Goal: Task Accomplishment & Management: Complete application form

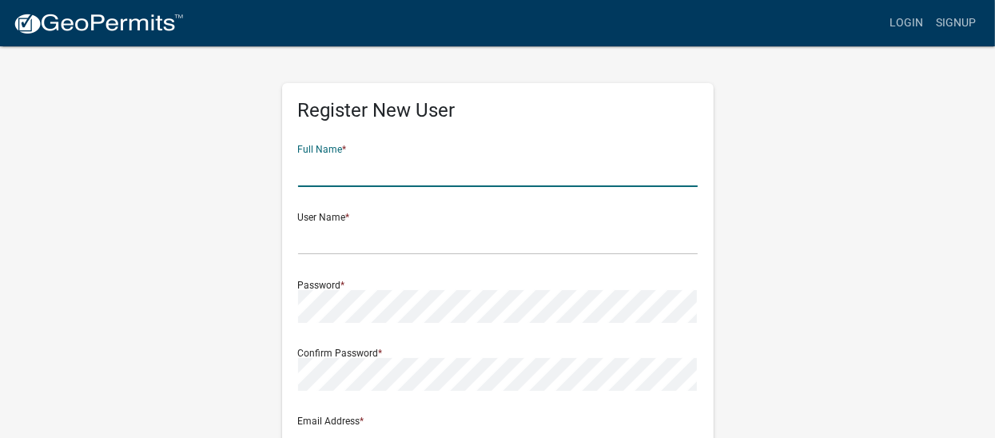
click at [362, 174] on input "text" at bounding box center [498, 170] width 400 height 33
type input "k"
type input "KATIE BENTON"
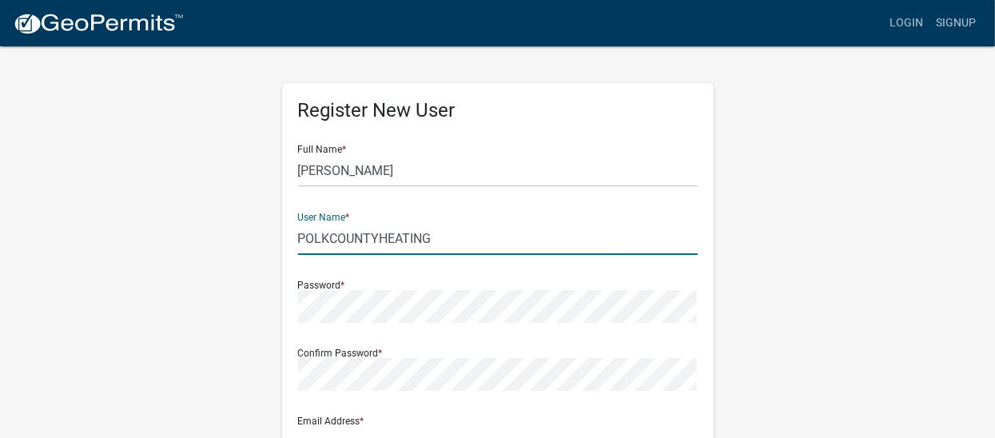
type input "POLKCOUNTYHEATING"
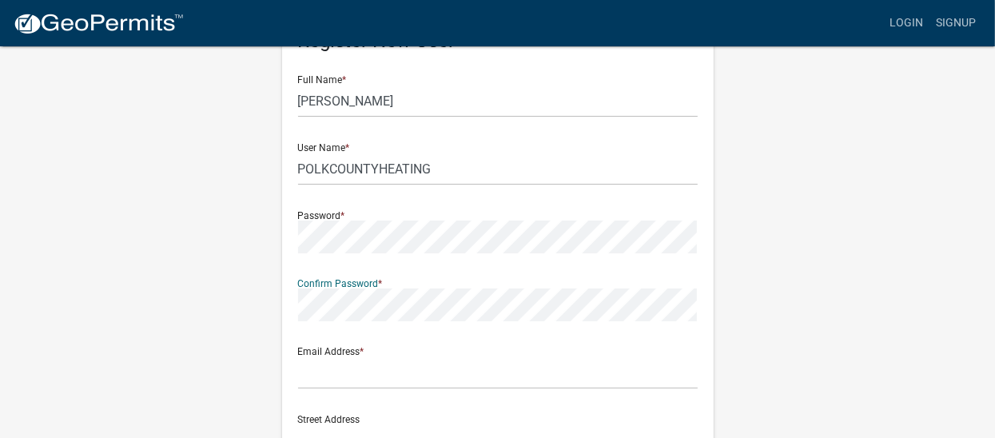
scroll to position [159, 0]
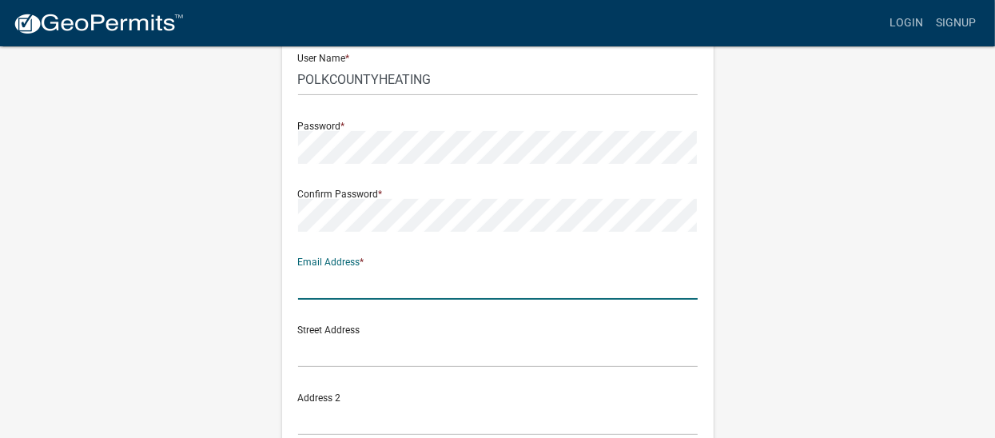
click at [321, 271] on input "text" at bounding box center [498, 283] width 400 height 33
type input "KATIE@POLKCOUNTYHEATING.COM"
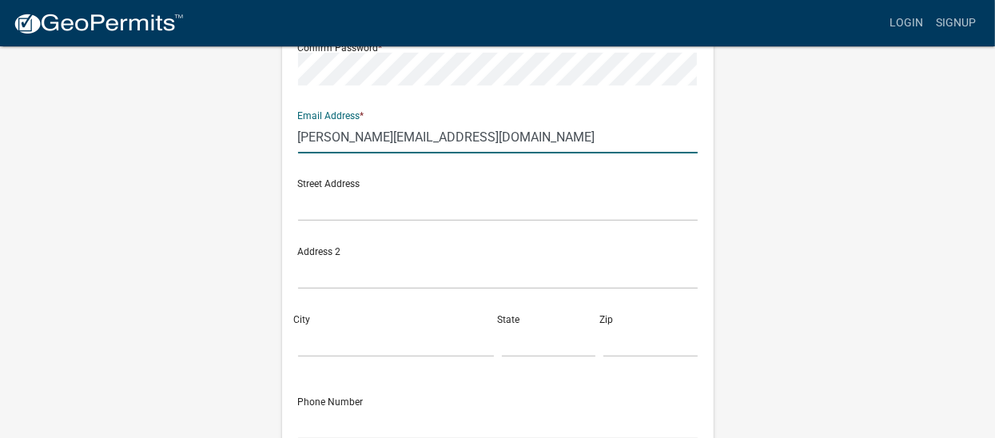
scroll to position [319, 0]
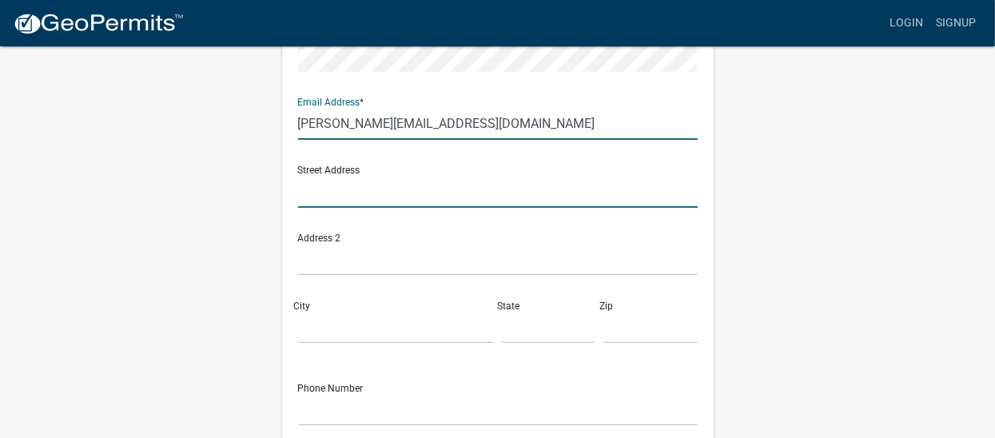
click at [307, 182] on input "text" at bounding box center [498, 191] width 400 height 33
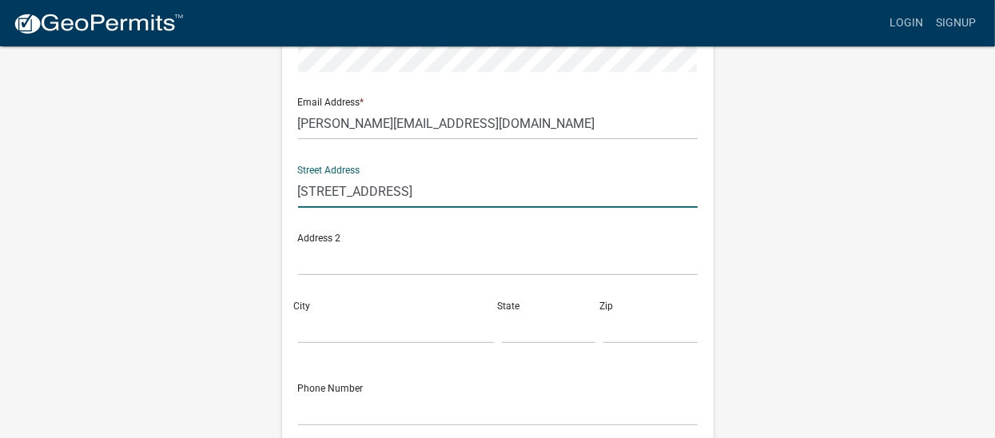
type input "206 N 2ND ST STE A"
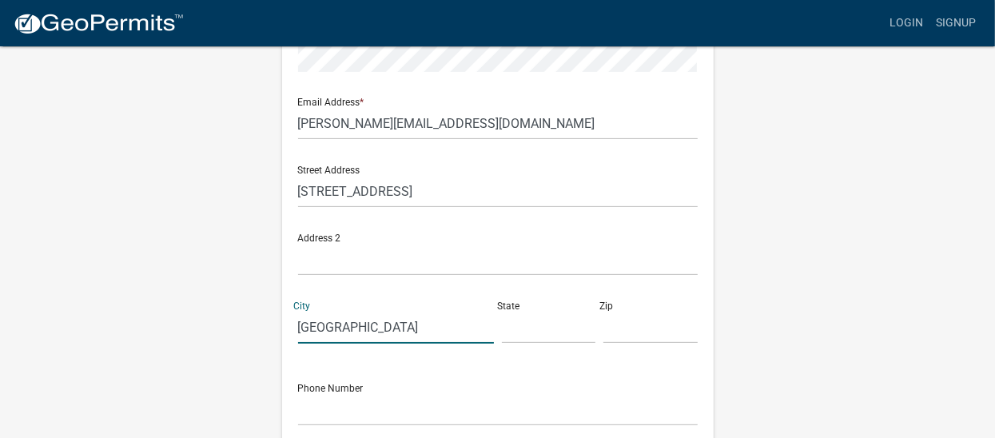
type input "POLK CITY"
type input "IA"
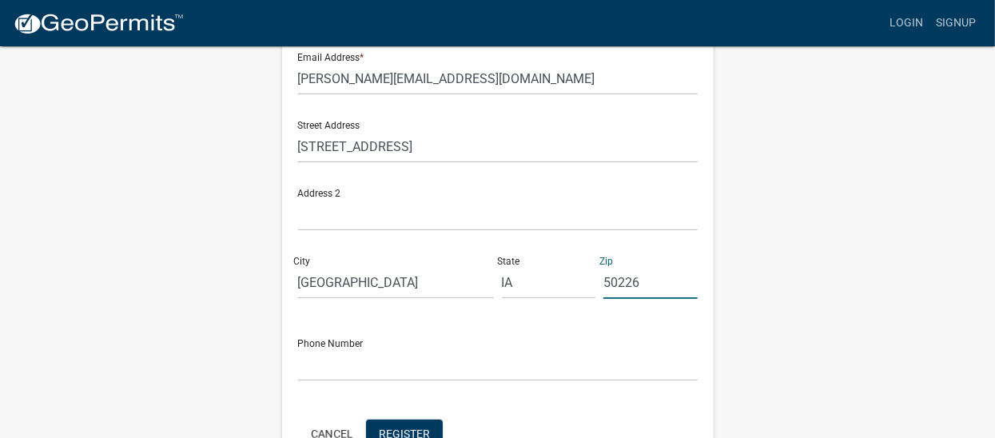
scroll to position [400, 0]
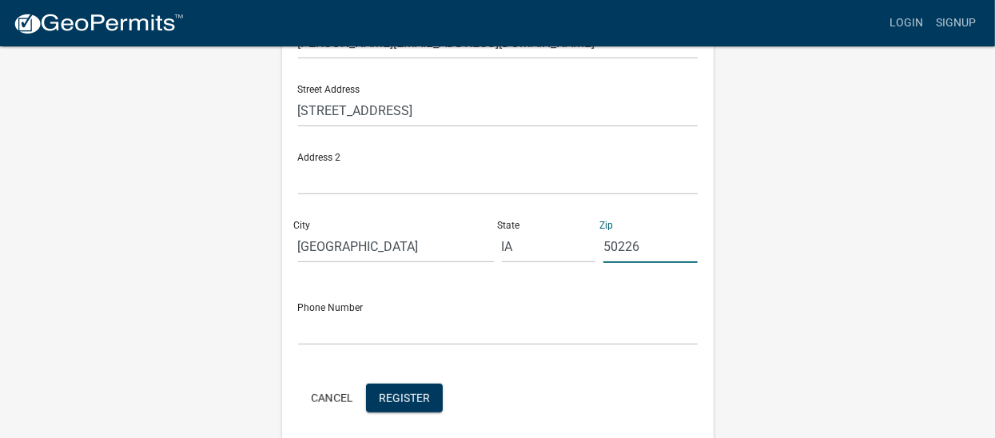
type input "50226"
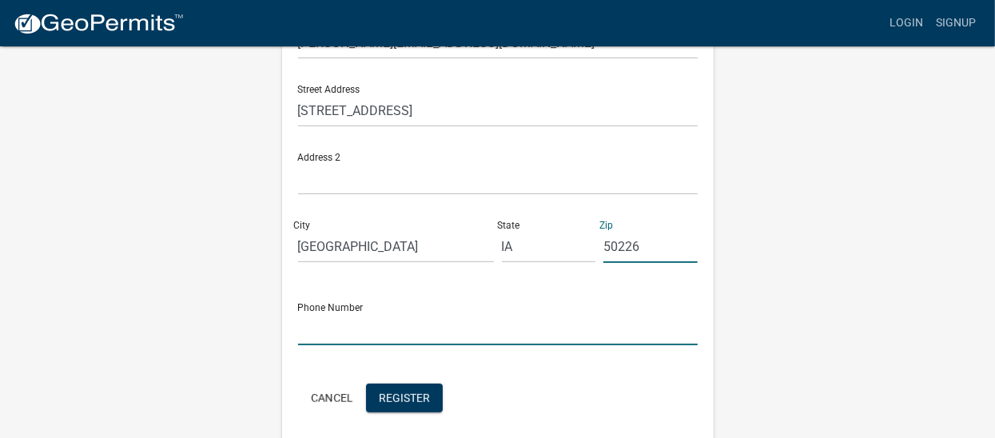
click at [409, 326] on input "text" at bounding box center [498, 329] width 400 height 33
type input "5159846276"
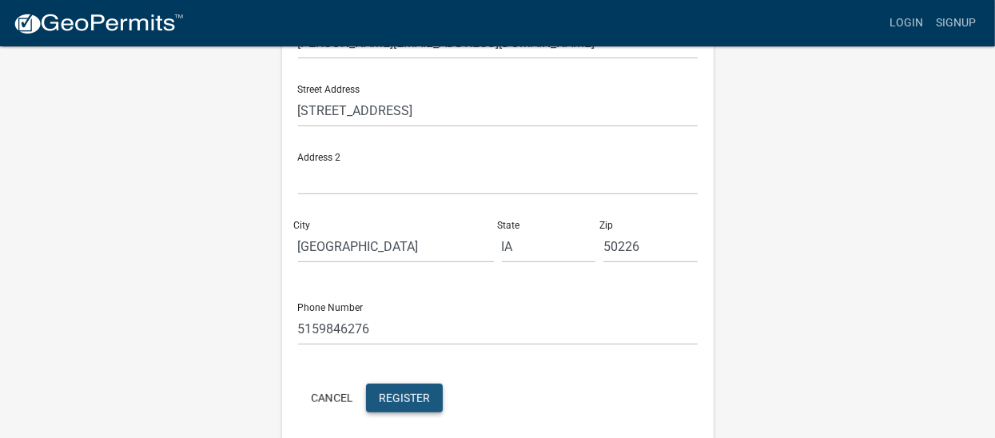
click at [409, 396] on span "Register" at bounding box center [404, 397] width 51 height 13
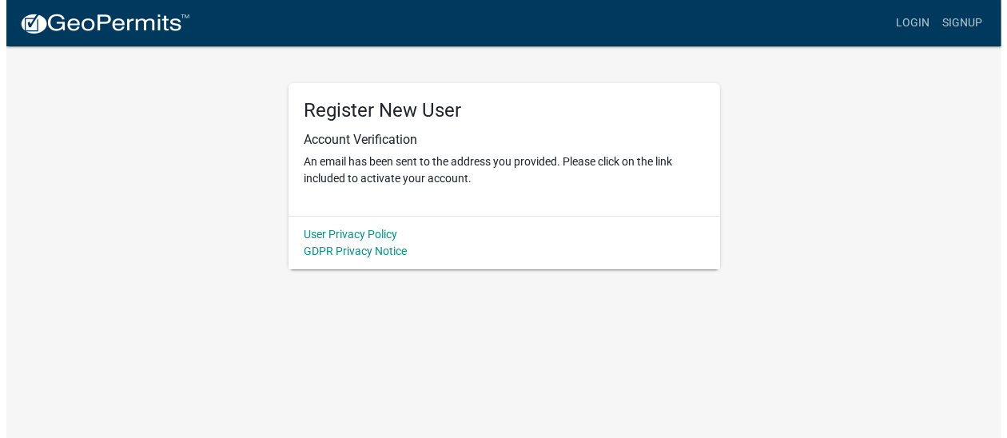
scroll to position [0, 0]
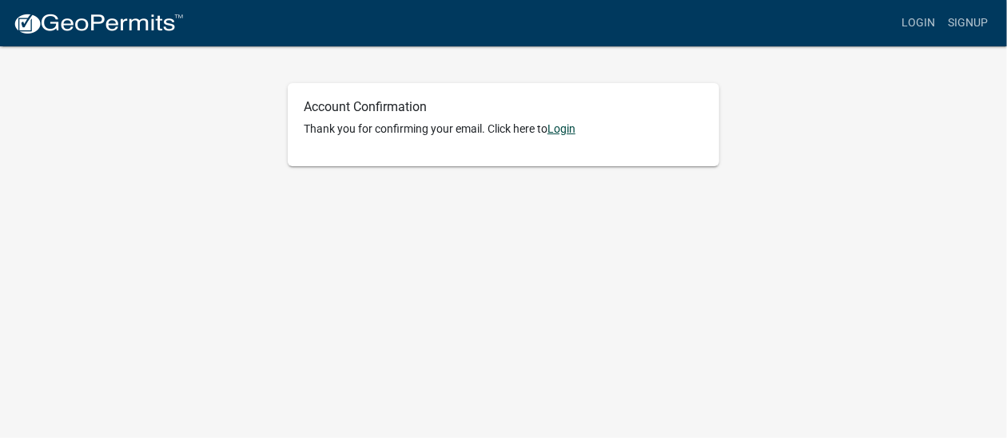
click at [569, 132] on link "Login" at bounding box center [562, 128] width 28 height 13
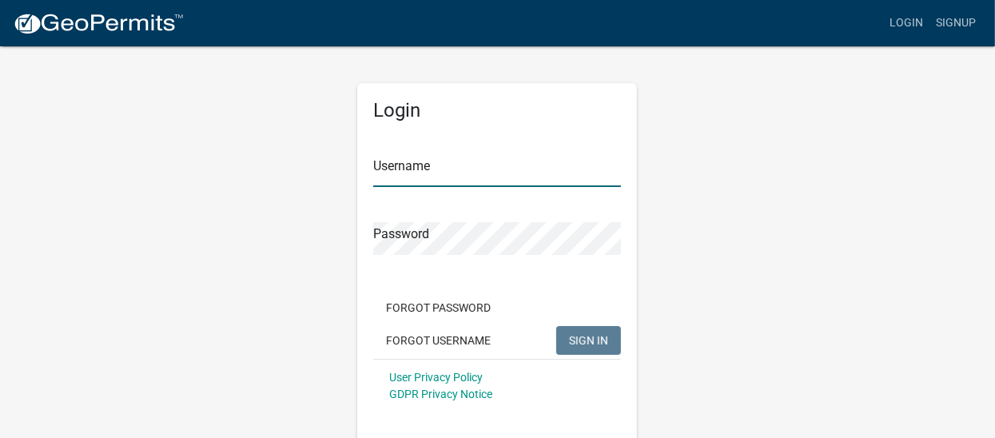
type input "POLKCOUNTYHEATING"
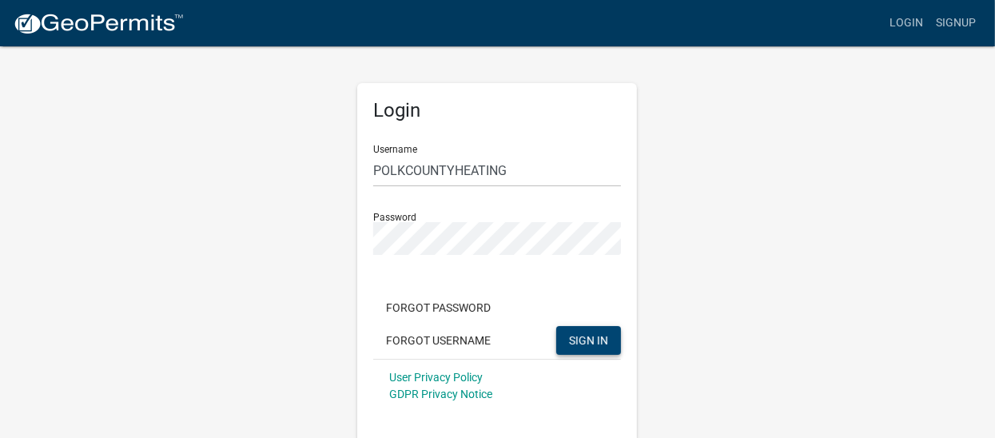
click at [588, 344] on span "SIGN IN" at bounding box center [588, 339] width 39 height 13
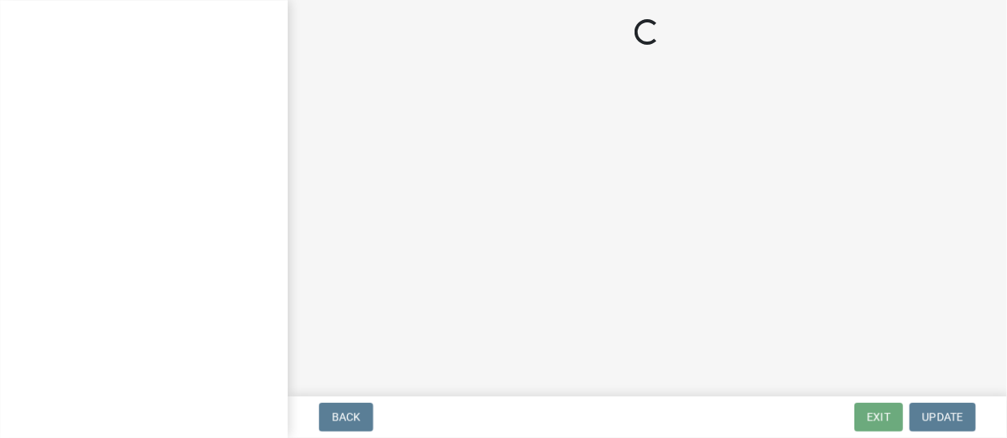
select select "IA"
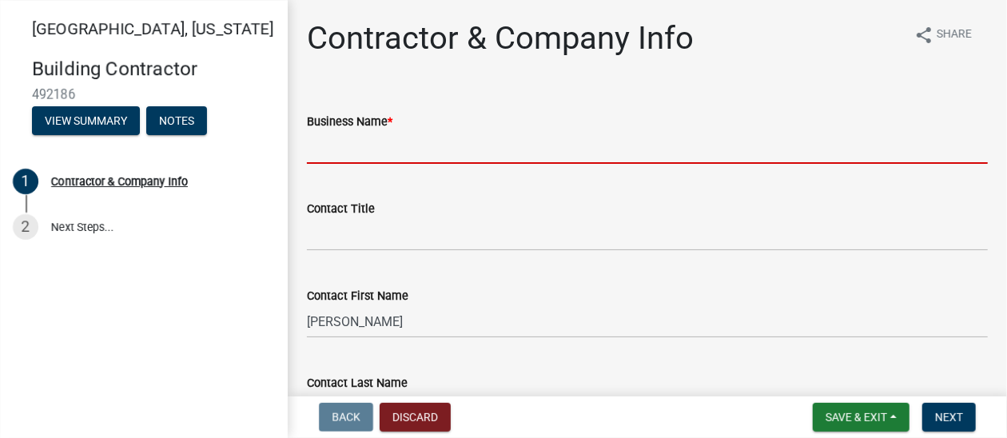
click at [373, 139] on input "Business Name *" at bounding box center [647, 147] width 681 height 33
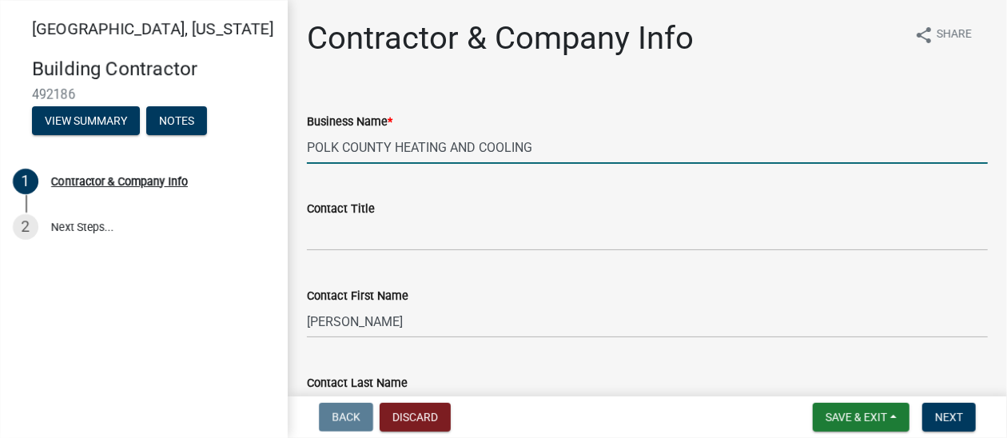
type input "POLK COUNTY HEATING AND COOLING"
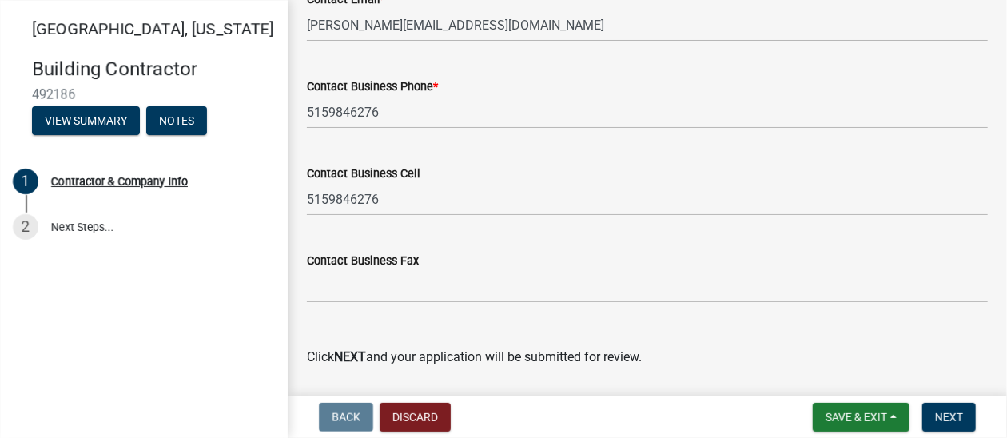
scroll to position [1066, 0]
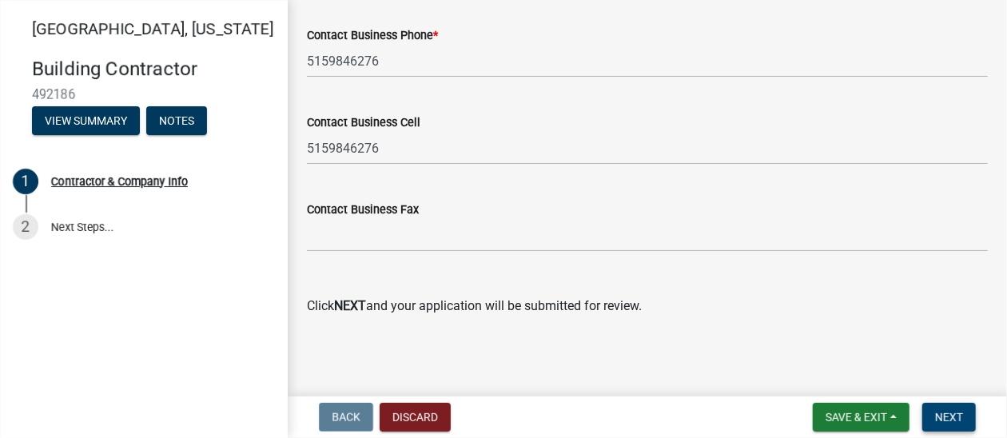
click at [953, 417] on span "Next" at bounding box center [949, 417] width 28 height 13
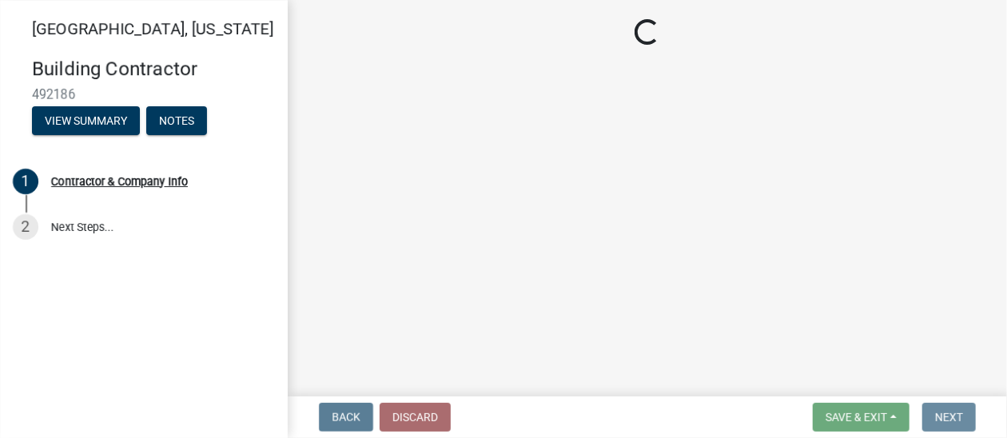
scroll to position [0, 0]
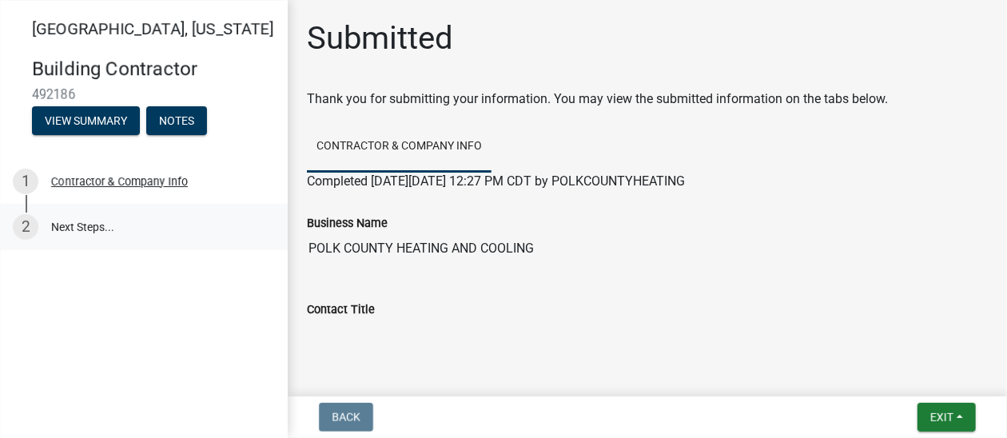
click at [74, 230] on link "2 Next Steps..." at bounding box center [144, 227] width 288 height 46
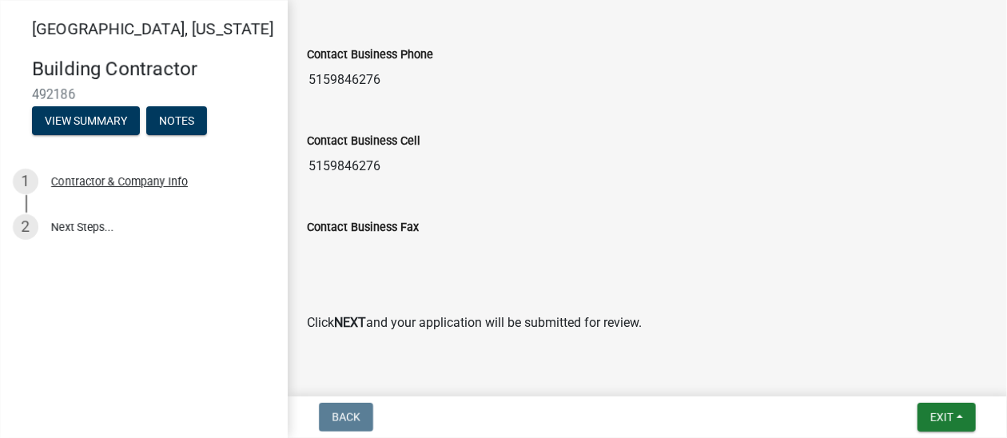
scroll to position [1147, 0]
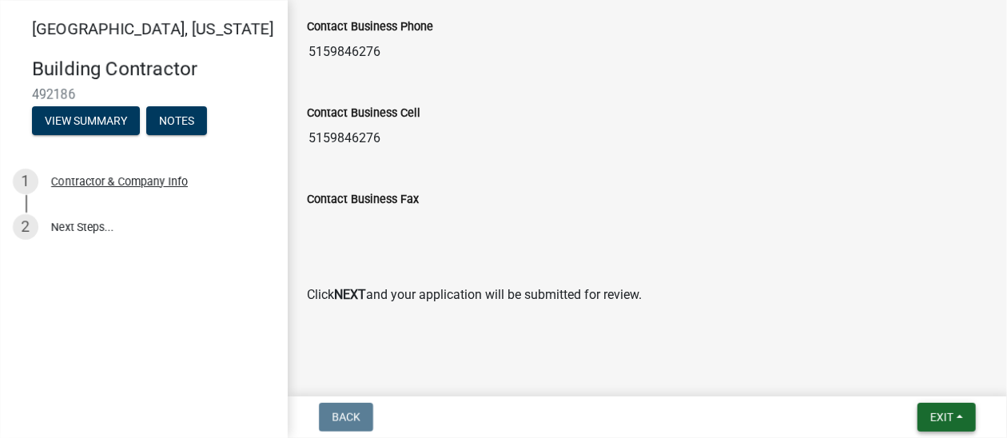
click at [938, 416] on span "Exit" at bounding box center [942, 417] width 23 height 13
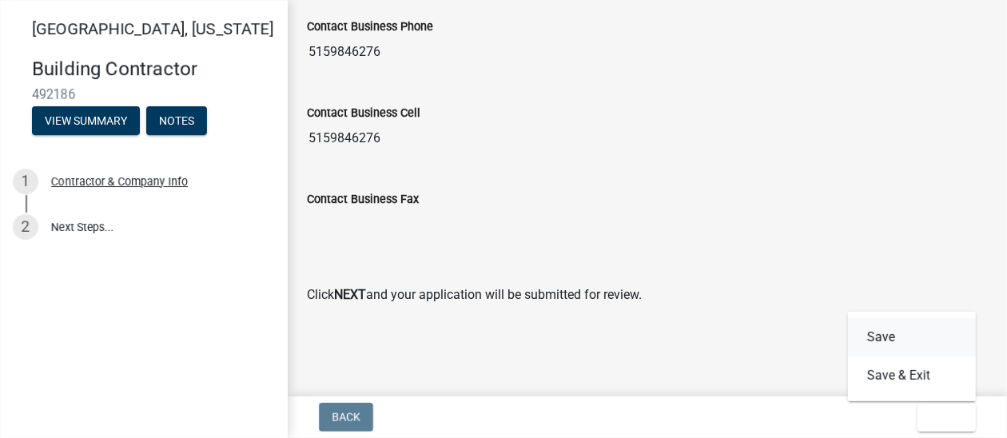
click at [911, 340] on button "Save" at bounding box center [912, 337] width 128 height 38
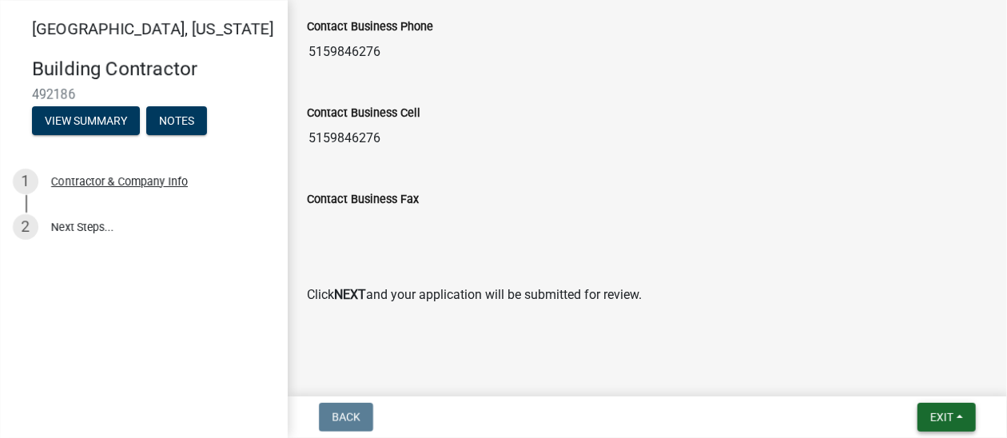
click at [943, 422] on span "Exit" at bounding box center [942, 417] width 23 height 13
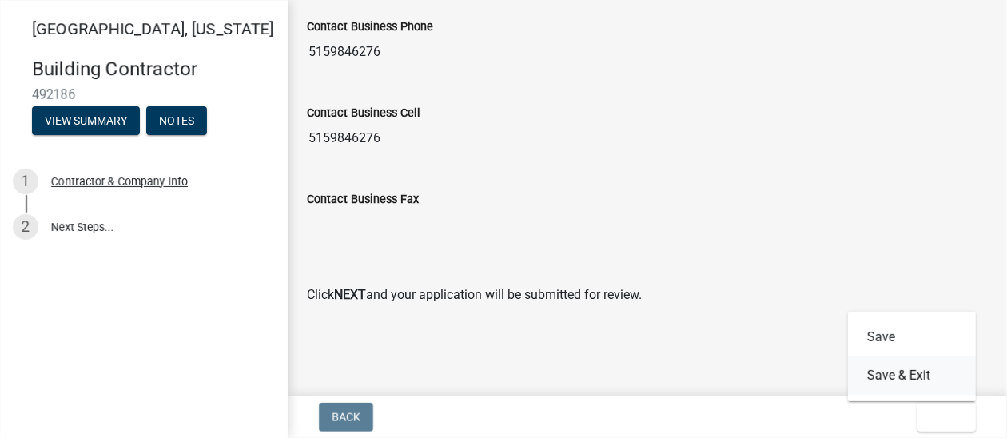
click at [919, 377] on button "Save & Exit" at bounding box center [912, 376] width 128 height 38
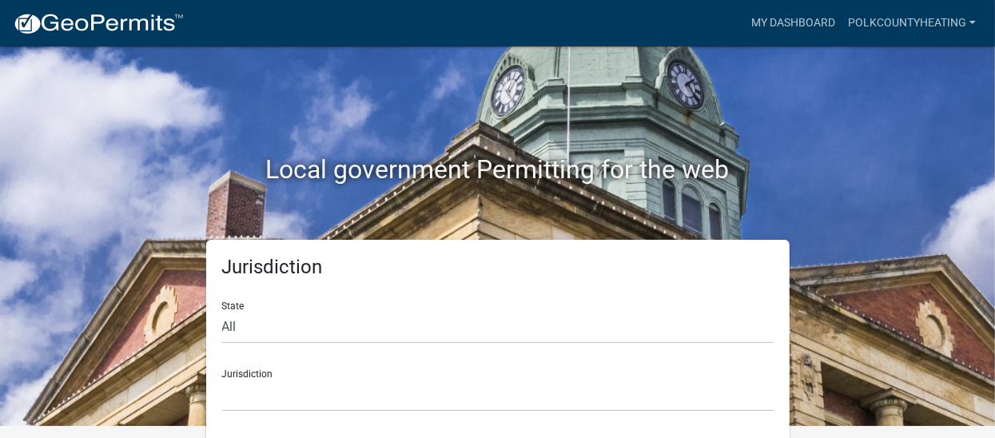
scroll to position [15, 0]
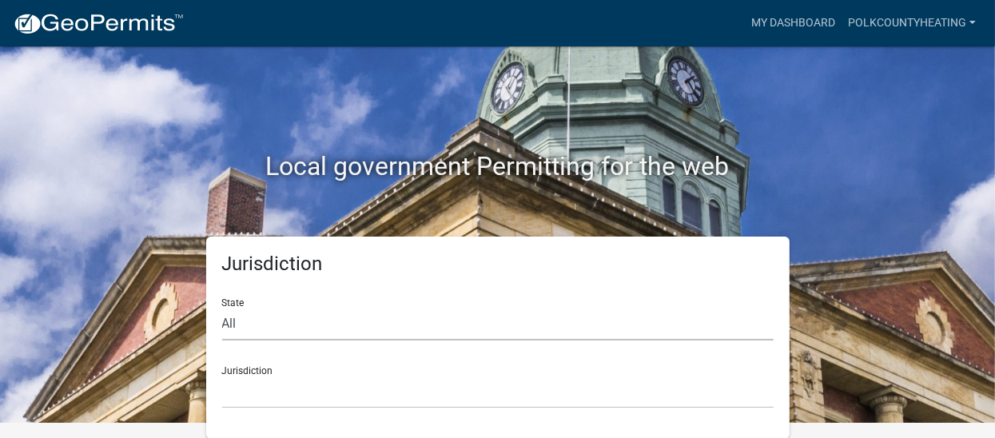
click at [285, 328] on select "All Colorado Georgia Indiana Iowa Kansas Minnesota Ohio South Carolina Wisconsin" at bounding box center [498, 324] width 552 height 33
select select "[US_STATE]"
click at [222, 308] on select "All Colorado Georgia Indiana Iowa Kansas Minnesota Ohio South Carolina Wisconsin" at bounding box center [498, 324] width 552 height 33
click at [349, 393] on select "Boone County, Iowa Butler County, Iowa Cerro Gordo County, Iowa City of Harlan,…" at bounding box center [498, 392] width 552 height 33
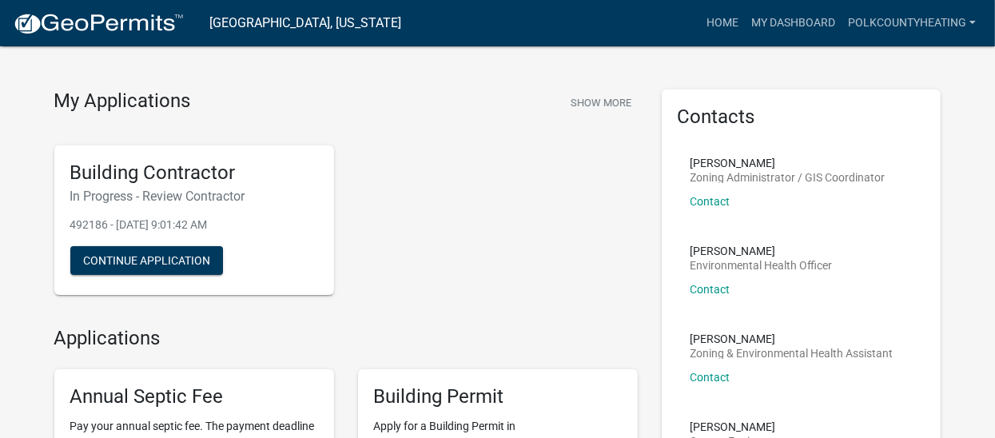
scroll to position [15, 0]
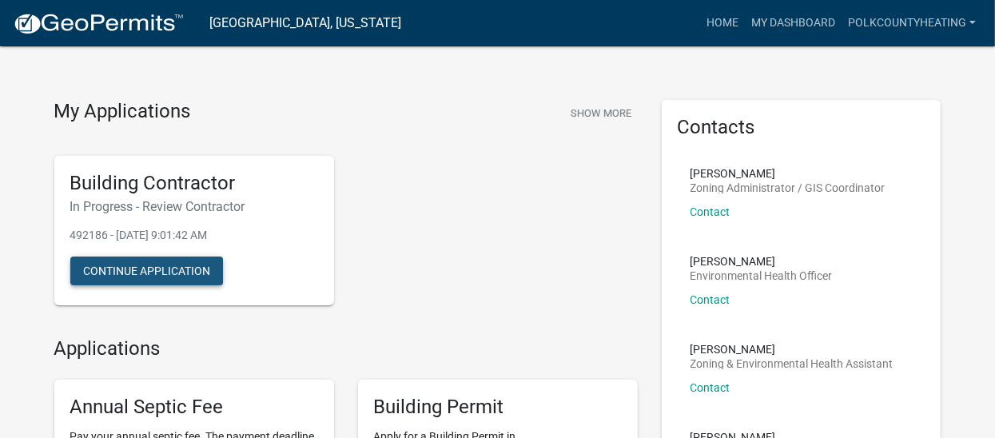
click at [132, 274] on button "Continue Application" at bounding box center [146, 271] width 153 height 29
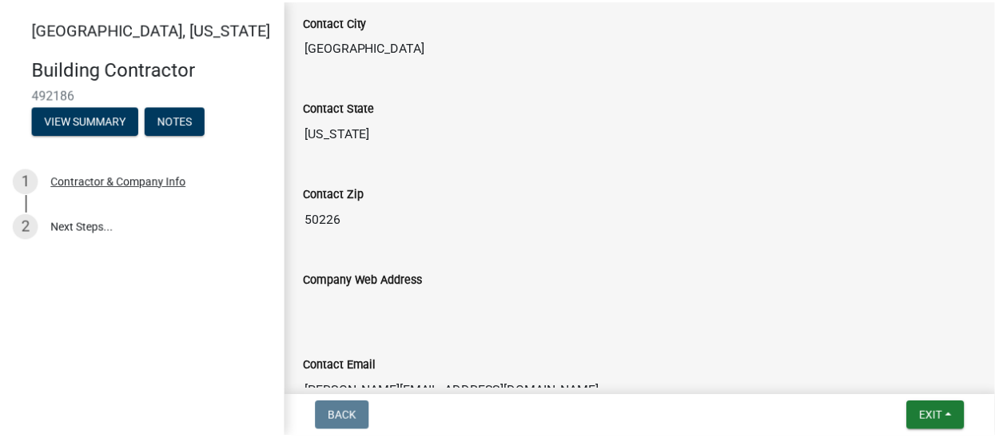
scroll to position [1147, 0]
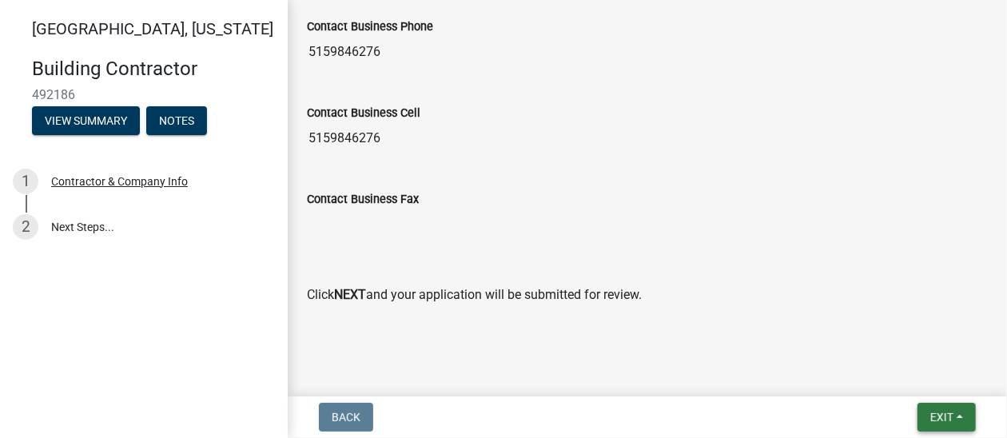
click at [932, 422] on span "Exit" at bounding box center [942, 417] width 23 height 13
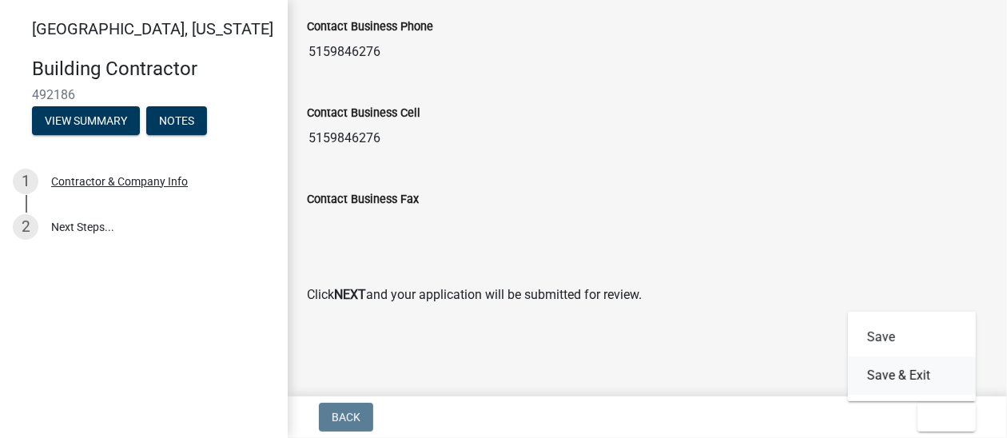
click at [913, 381] on button "Save & Exit" at bounding box center [912, 376] width 128 height 38
